Goal: Navigation & Orientation: Find specific page/section

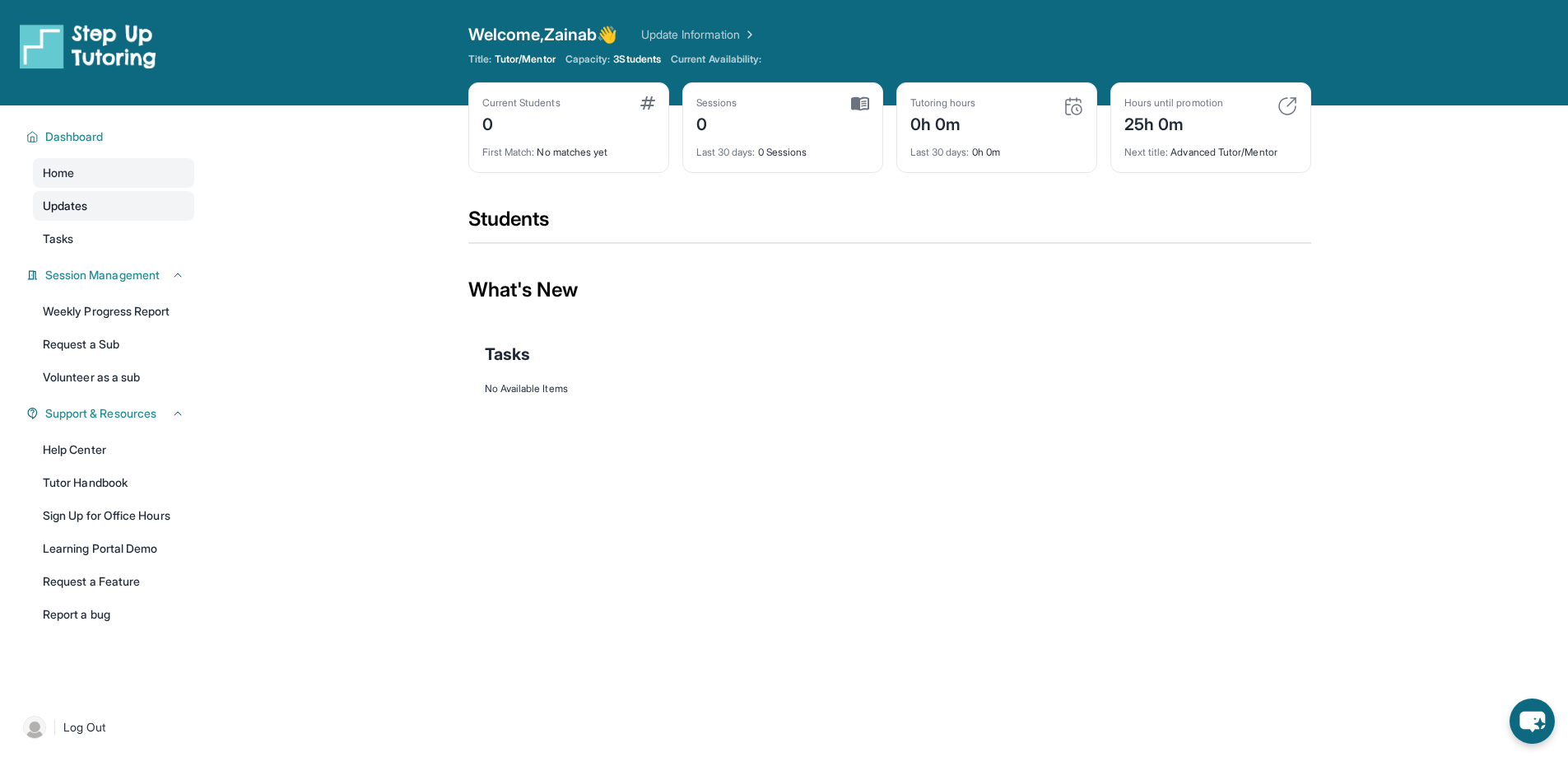
click at [113, 212] on link "Updates" at bounding box center [114, 206] width 162 height 29
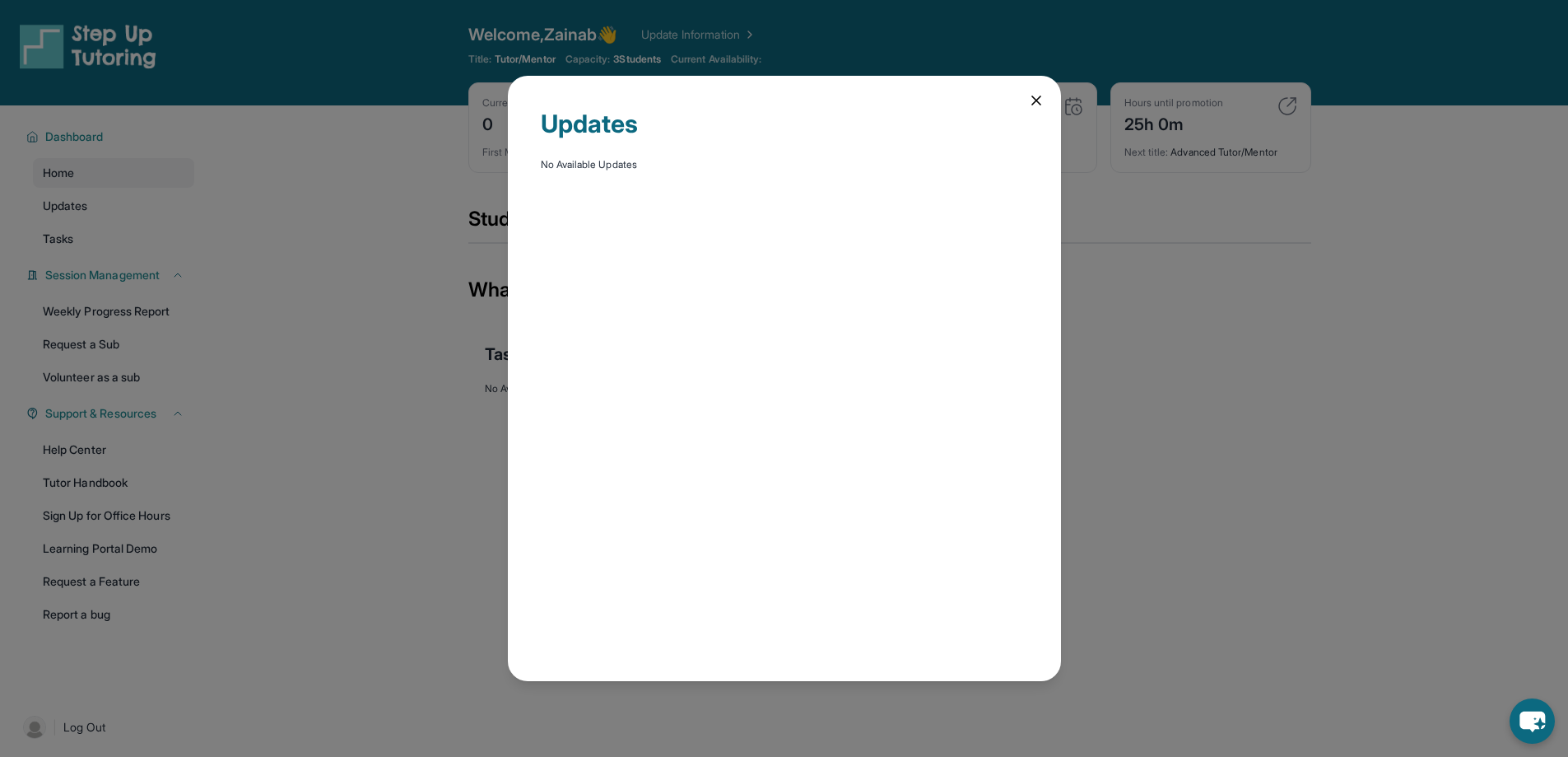
click at [1042, 105] on icon at bounding box center [1036, 100] width 17 height 17
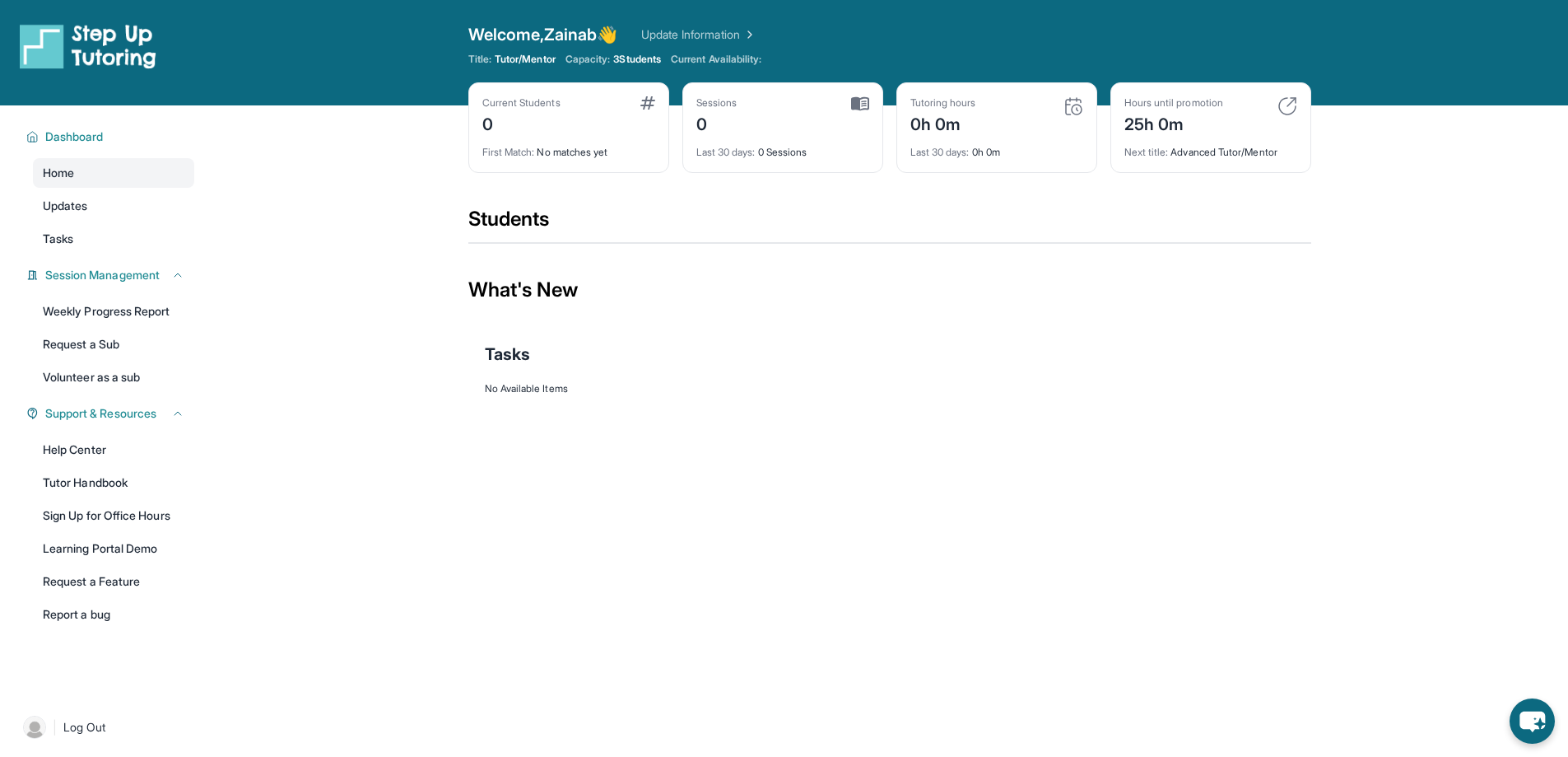
click at [746, 29] on link "Update Information" at bounding box center [698, 35] width 115 height 17
click at [77, 210] on span "Updates" at bounding box center [65, 206] width 45 height 17
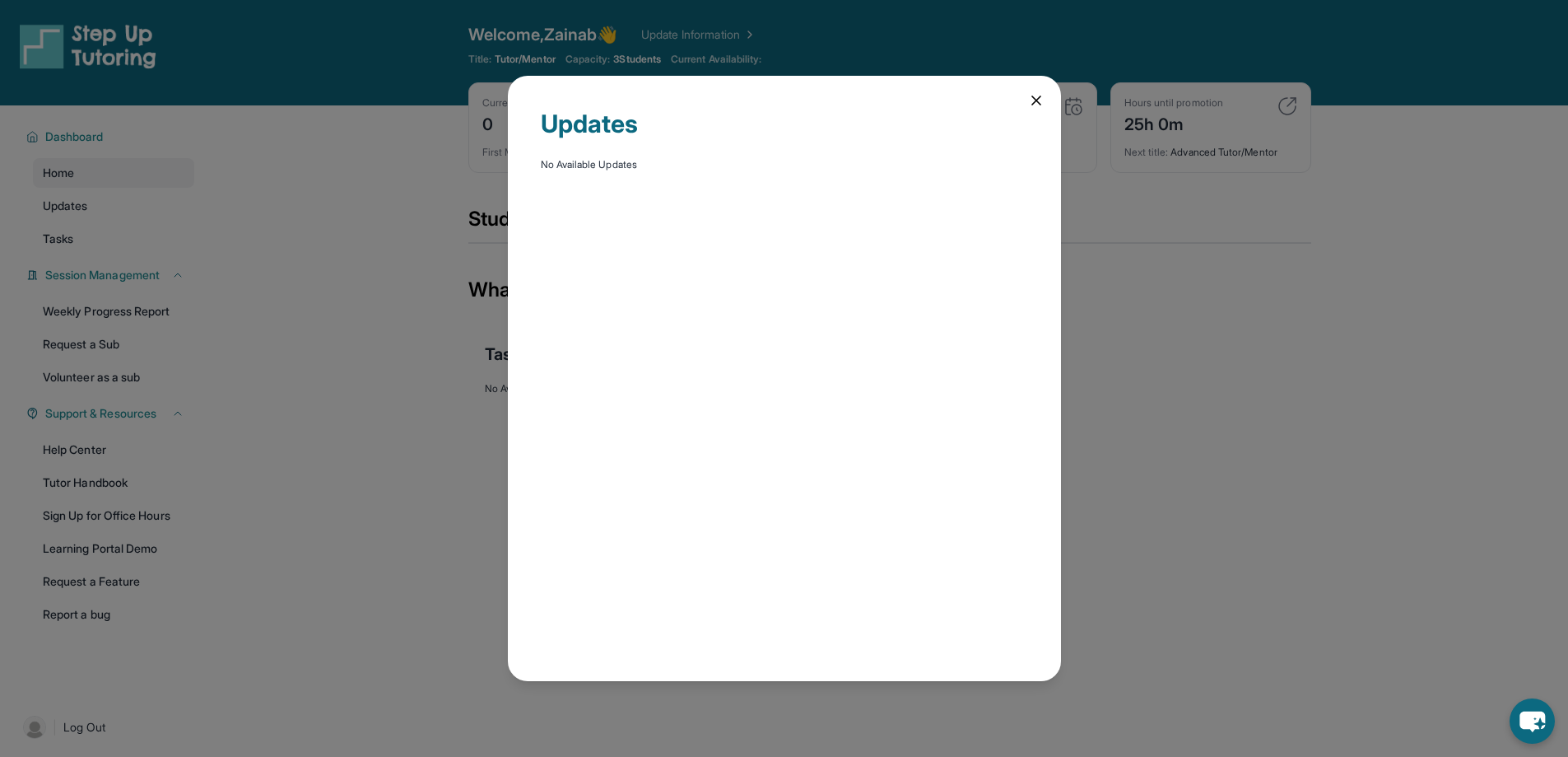
click at [1028, 97] on icon at bounding box center [1036, 100] width 17 height 17
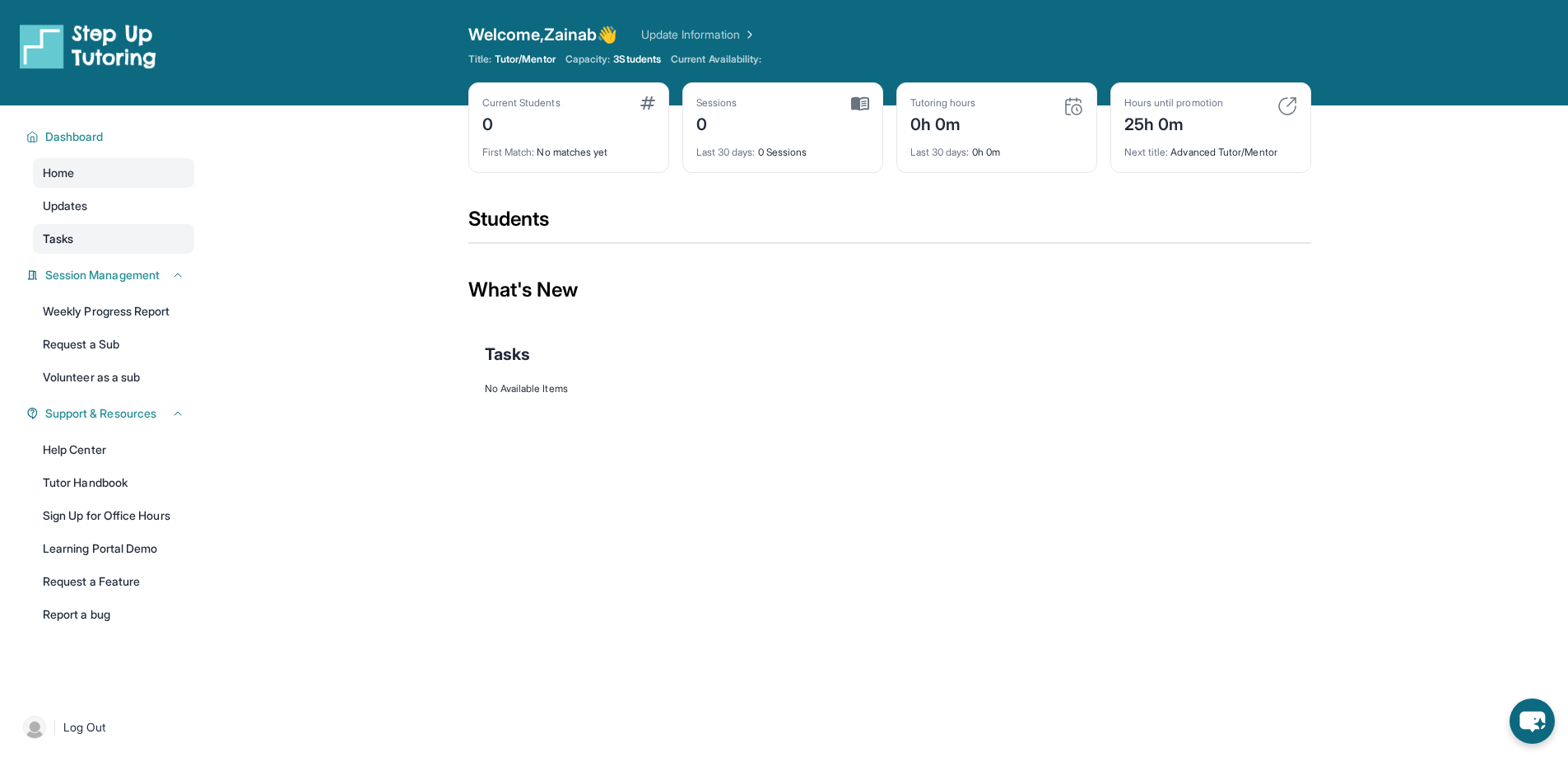
click at [103, 235] on link "Tasks" at bounding box center [114, 239] width 162 height 29
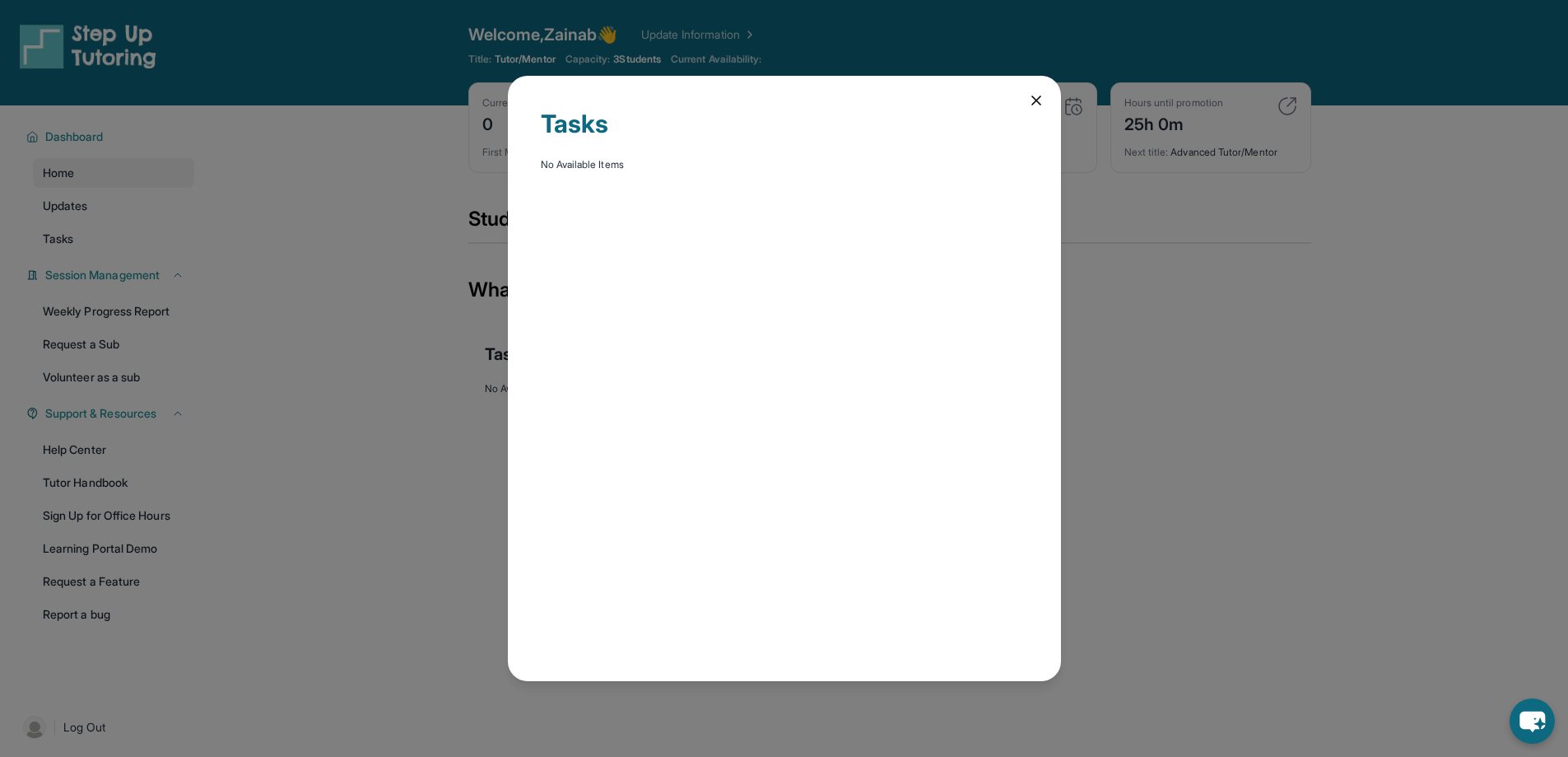
click at [1031, 98] on icon at bounding box center [1036, 100] width 17 height 17
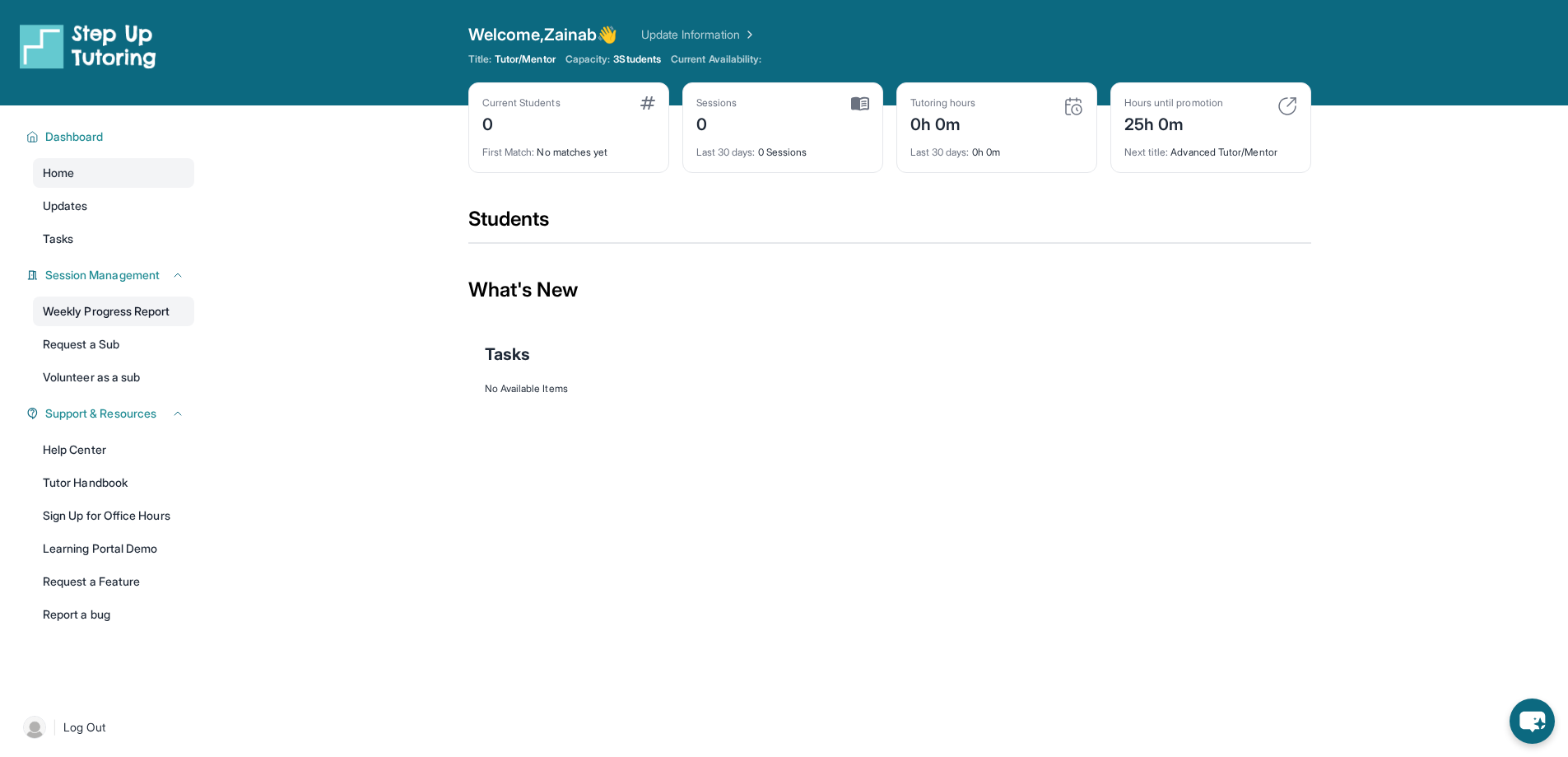
click at [139, 300] on link "Weekly Progress Report" at bounding box center [114, 311] width 162 height 29
click at [87, 369] on link "Volunteer as a sub" at bounding box center [114, 377] width 162 height 29
click at [1245, 151] on div "Next title : Advanced Tutor/Mentor" at bounding box center [1211, 147] width 173 height 23
drag, startPoint x: 87, startPoint y: 139, endPoint x: 103, endPoint y: 144, distance: 16.8
click at [87, 140] on span "Dashboard" at bounding box center [74, 137] width 59 height 17
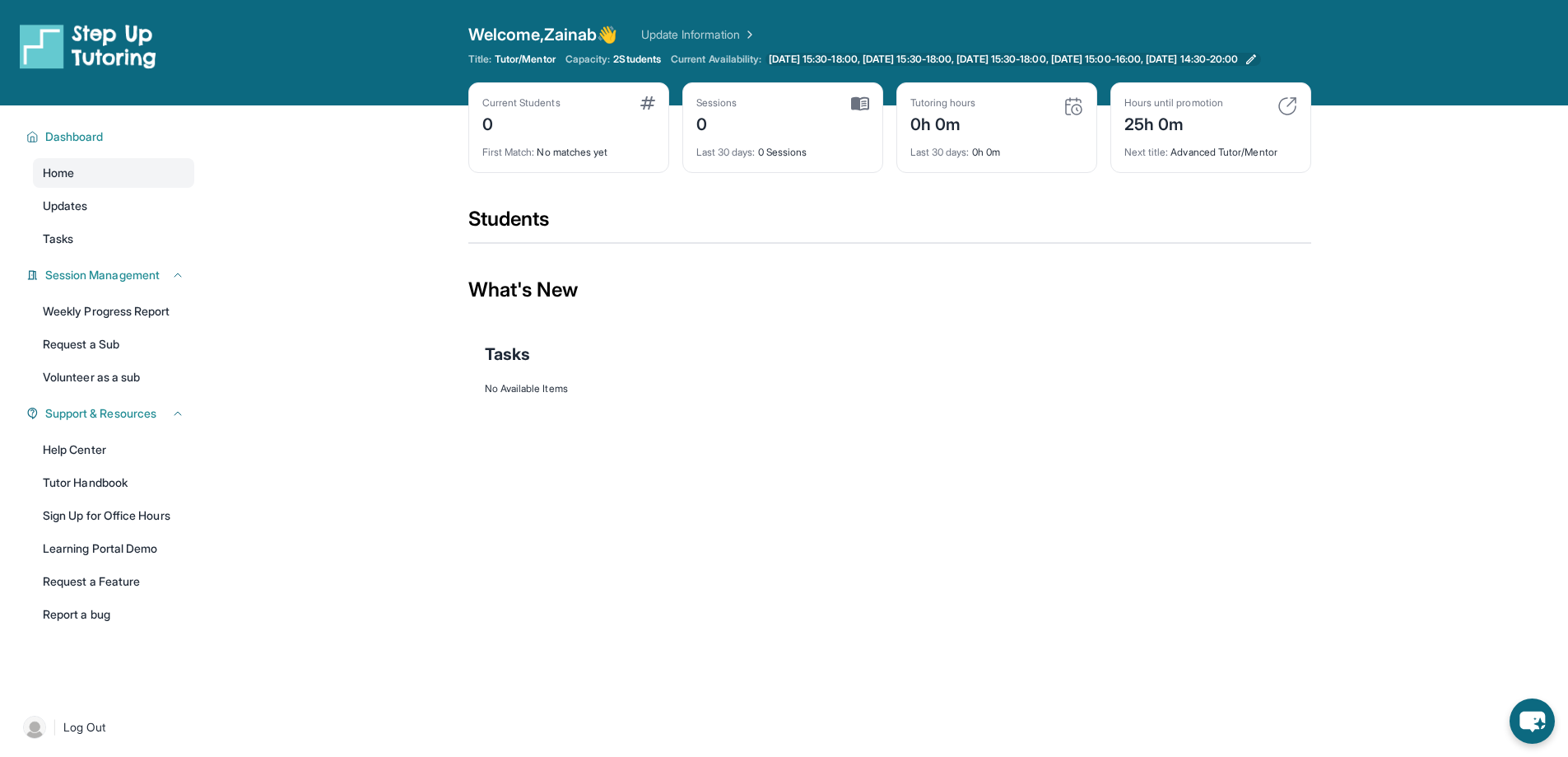
click at [838, 62] on span "Monday 15:30-18:00, Tuesday 15:30-18:00, Wednesday 15:30-18:00, Thursday 15:00-…" at bounding box center [1004, 59] width 470 height 13
